Goal: Information Seeking & Learning: Understand process/instructions

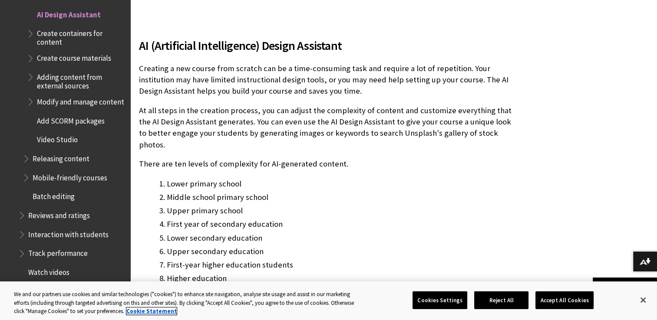
scroll to position [156, 0]
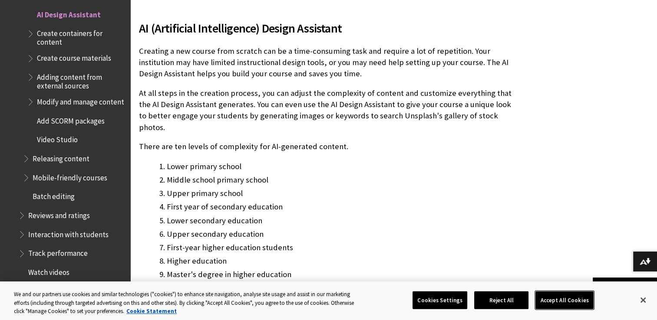
click at [549, 308] on button "Accept All Cookies" at bounding box center [564, 300] width 58 height 18
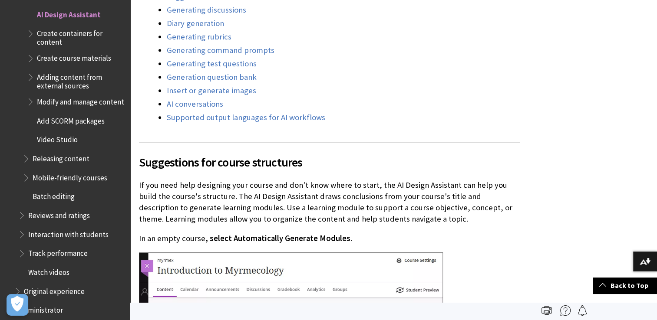
scroll to position [913, 0]
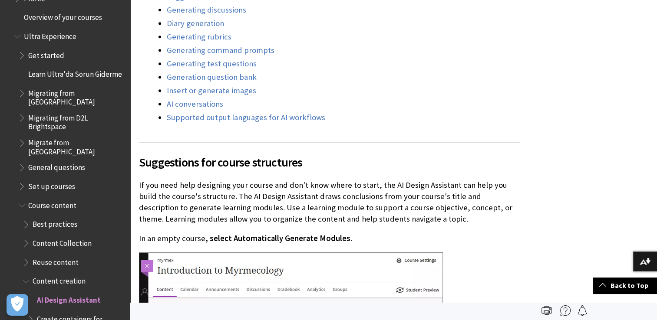
click at [119, 36] on div "Alle producten Ally Ally voor LMS Ally voor websites Ally Ally voor LMS Ally vo…" at bounding box center [65, 160] width 130 height 320
click at [119, 57] on div "Alle producten Ally Ally voor LMS Ally voor websites Ally Ally voor LMS Ally vo…" at bounding box center [65, 160] width 130 height 320
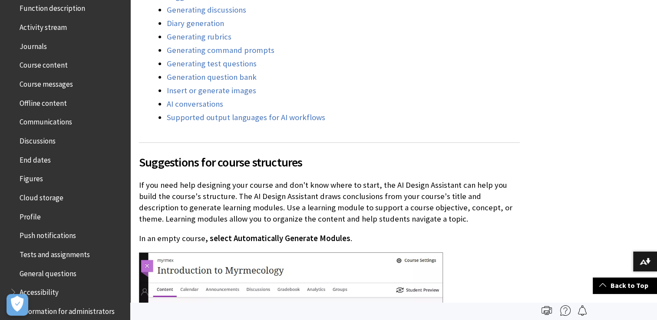
scroll to position [156, 0]
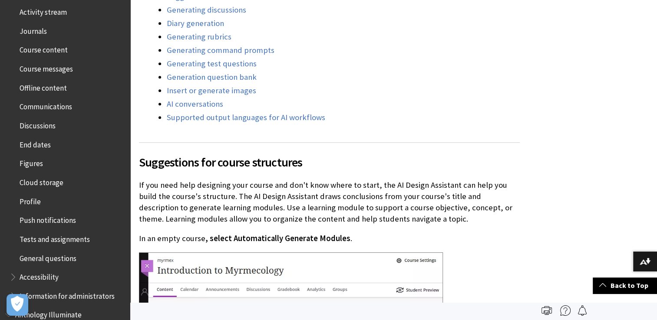
click at [50, 180] on span "Cloud storage" at bounding box center [42, 181] width 44 height 12
click at [50, 180] on span "Cloud storage" at bounding box center [43, 181] width 47 height 12
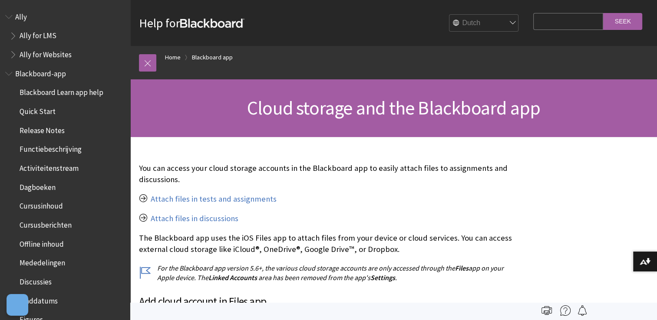
scroll to position [319, 0]
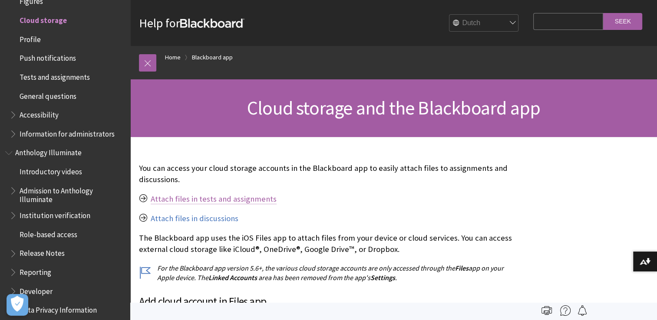
click at [217, 196] on link "Attach files in tests and assignments" at bounding box center [214, 199] width 126 height 10
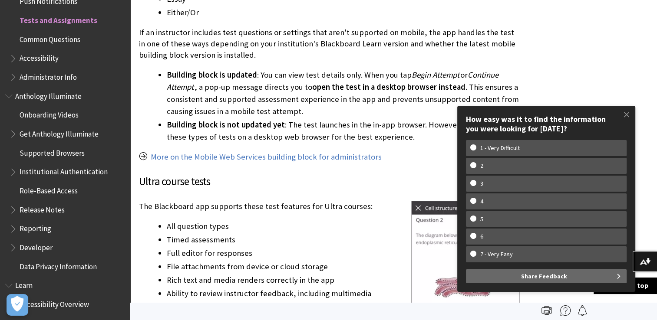
scroll to position [1169, 0]
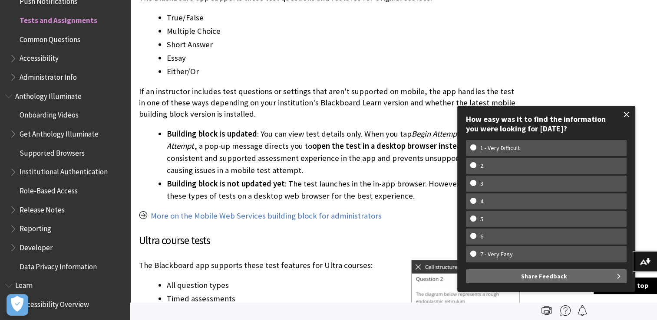
click at [627, 112] on span at bounding box center [626, 114] width 18 height 18
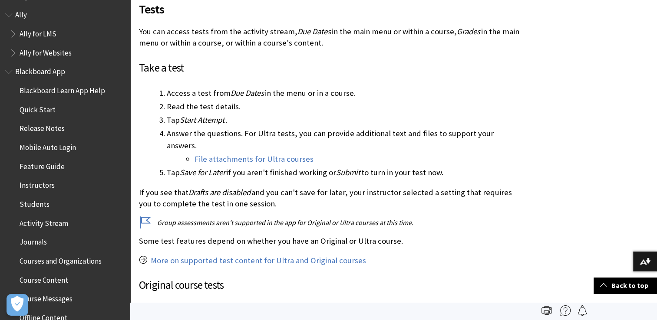
scroll to position [0, 0]
